Goal: Task Accomplishment & Management: Manage account settings

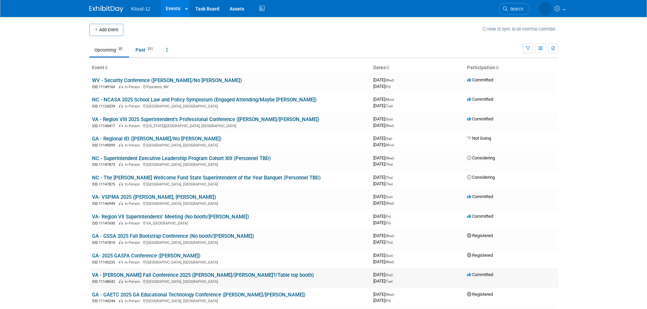
click at [242, 274] on td "VA - VASS Fall Conference 2025 (Brian/Ethan?/Table top booth) EID: 11148542 In-…" at bounding box center [229, 278] width 281 height 19
click at [221, 274] on link "VA - [PERSON_NAME] Fall Conference 2025 ([PERSON_NAME]/[PERSON_NAME]?/Table top…" at bounding box center [203, 275] width 222 height 6
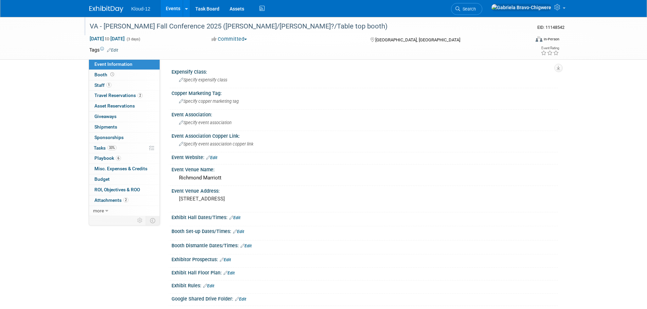
click at [233, 25] on div "VA - [PERSON_NAME] Fall Conference 2025 ([PERSON_NAME]/[PERSON_NAME]?/Table top…" at bounding box center [303, 26] width 432 height 12
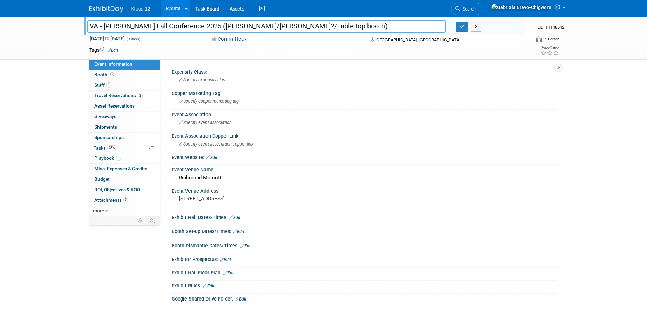
click at [227, 24] on input "VA - [PERSON_NAME] Fall Conference 2025 ([PERSON_NAME]/[PERSON_NAME]?/Table top…" at bounding box center [266, 26] width 359 height 12
click at [229, 25] on input "VA - [PERSON_NAME] Fall Conference 2025 ([PERSON_NAME]/[PERSON_NAME]?/Table top…" at bounding box center [266, 26] width 359 height 12
click at [208, 24] on input "VA - [PERSON_NAME] Fall Conference 2025 ([PERSON_NAME]/[PERSON_NAME]/Table top …" at bounding box center [266, 26] width 359 height 12
type input "VA - [PERSON_NAME] Fall Conference 2025 ([PERSON_NAME]+[PERSON_NAME]/Table top …"
click at [464, 23] on button "button" at bounding box center [462, 27] width 12 height 10
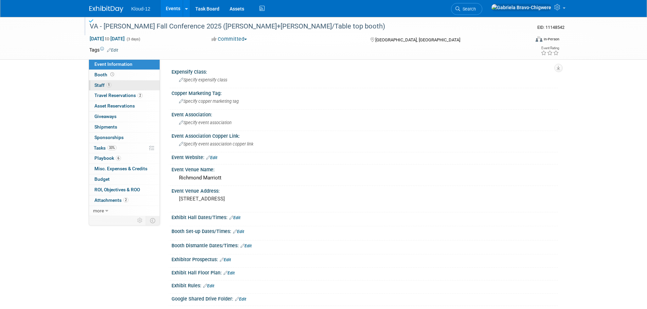
click at [100, 85] on span "Staff 1" at bounding box center [102, 85] width 17 height 5
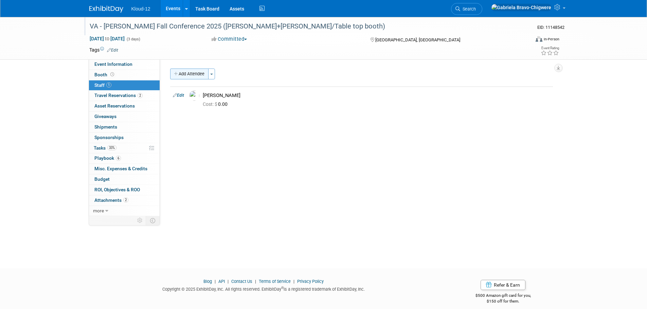
click at [196, 72] on button "Add Attendee" at bounding box center [189, 74] width 38 height 11
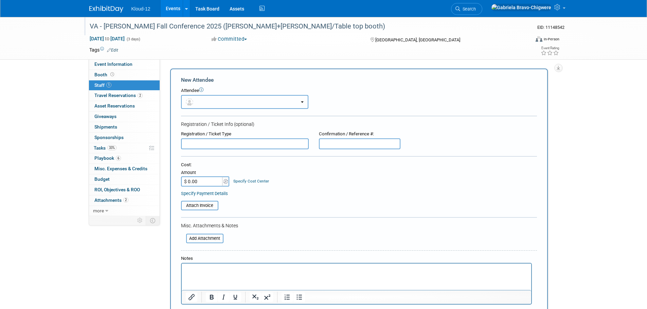
click at [228, 103] on button "button" at bounding box center [244, 102] width 127 height 14
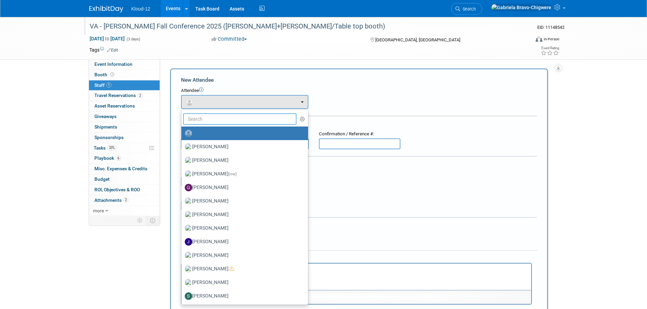
click at [204, 115] on input "text" at bounding box center [240, 119] width 114 height 12
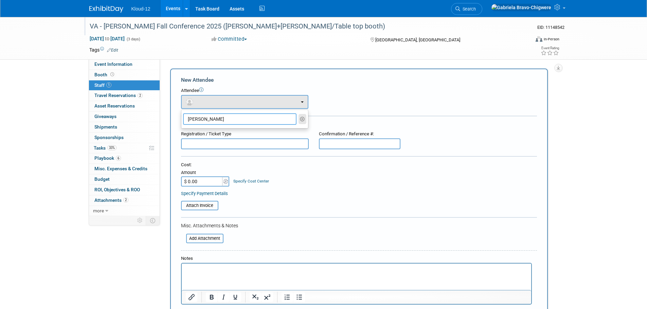
type input "[PERSON_NAME]"
click at [303, 118] on icon "button" at bounding box center [302, 119] width 5 height 5
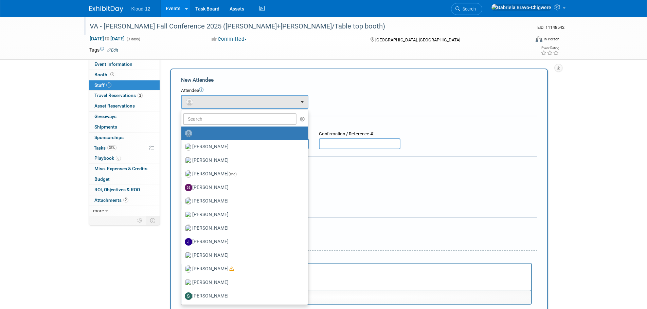
click at [606, 108] on div "VA - [PERSON_NAME] Fall Conference 2025 ([PERSON_NAME]+[PERSON_NAME]/Table top …" at bounding box center [323, 206] width 647 height 378
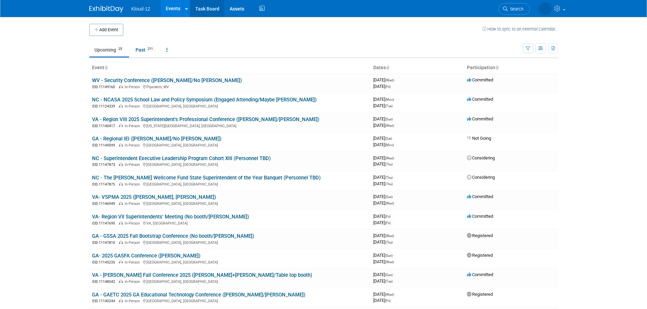
click at [207, 7] on link "Task Board" at bounding box center [207, 8] width 34 height 17
